Goal: Check status: Check status

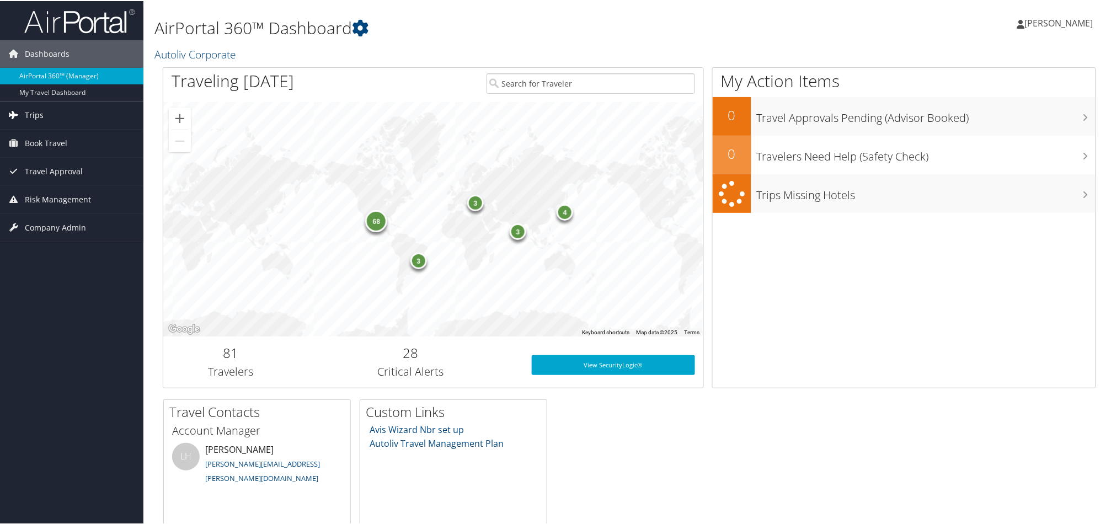
click at [35, 115] on span "Trips" at bounding box center [34, 114] width 19 height 28
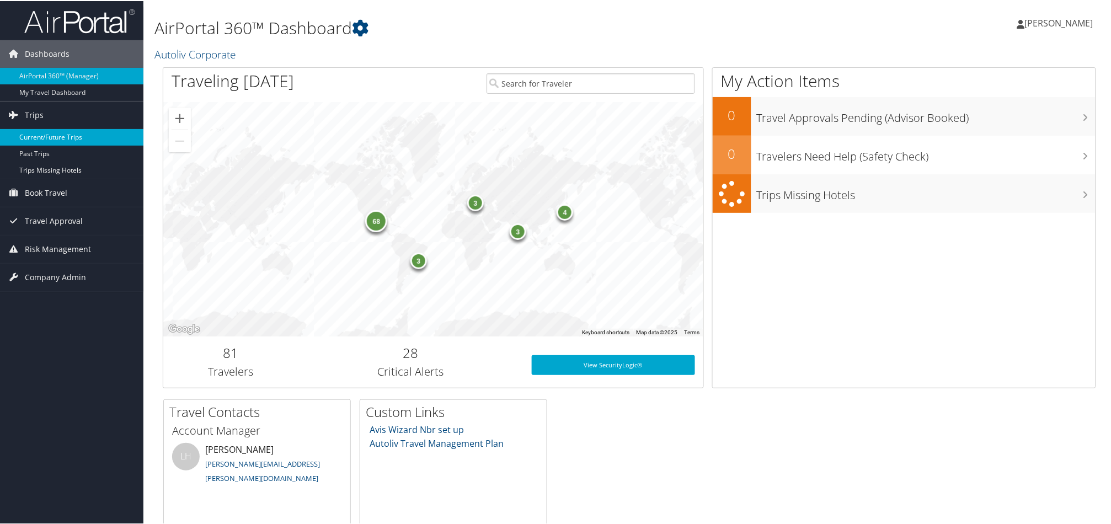
click at [35, 130] on link "Current/Future Trips" at bounding box center [71, 136] width 143 height 17
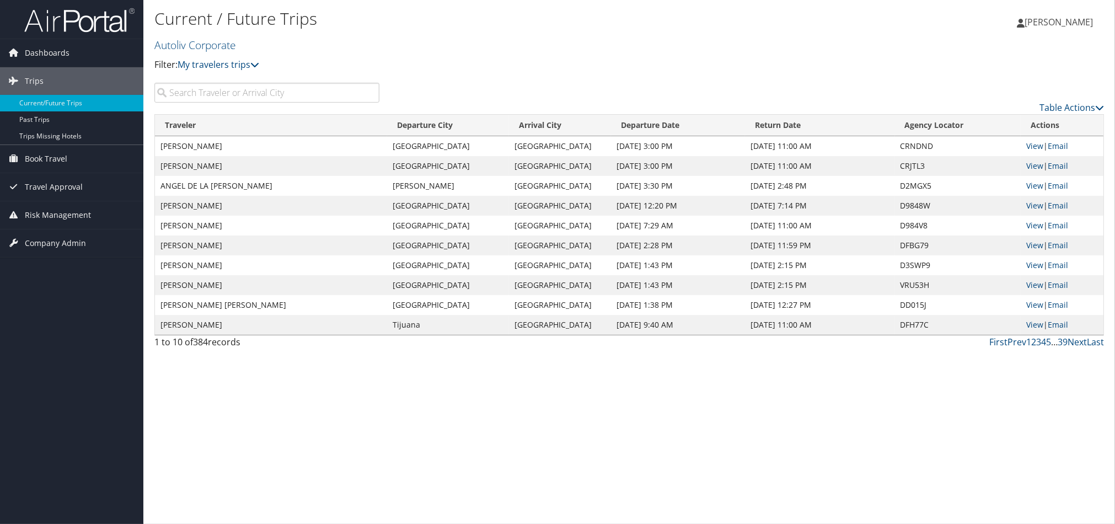
click at [273, 84] on input "search" at bounding box center [266, 93] width 225 height 20
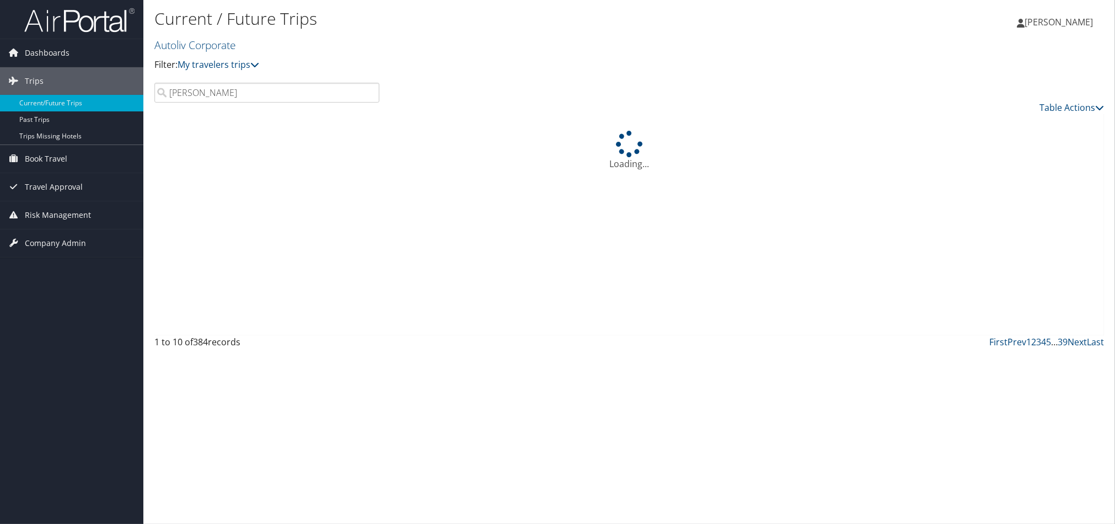
type input "[PERSON_NAME]"
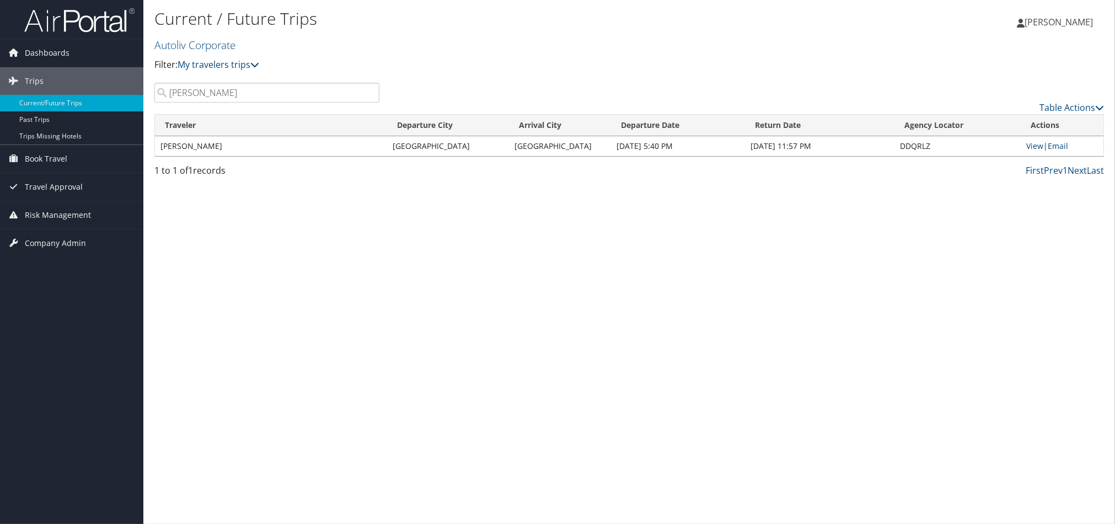
click at [399, 191] on div "Current / Future Trips Autoliv Corporate Filter: My travelers trips My trips [P…" at bounding box center [629, 262] width 972 height 524
click at [1031, 148] on link "View" at bounding box center [1034, 146] width 17 height 10
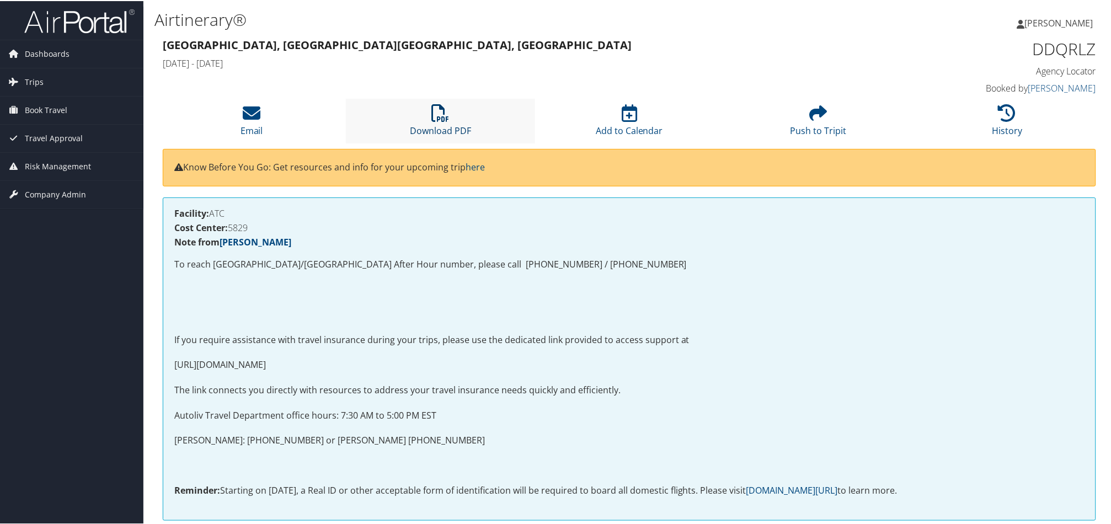
click at [442, 116] on icon at bounding box center [441, 112] width 18 height 18
